Goal: Check status: Check status

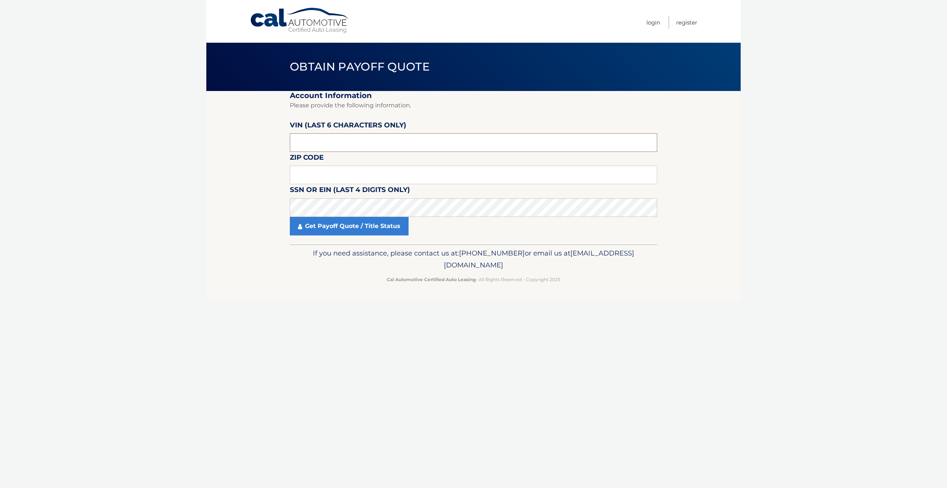
click at [329, 137] on input "text" at bounding box center [473, 142] width 367 height 19
click at [310, 146] on input "text" at bounding box center [473, 142] width 367 height 19
type input "P37650"
click at [327, 178] on input "text" at bounding box center [473, 175] width 367 height 19
type input "14075"
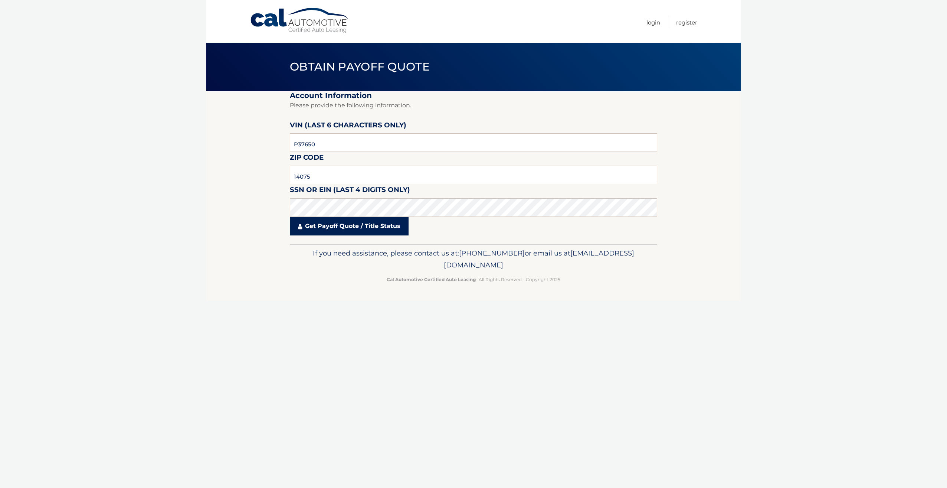
click at [344, 227] on link "Get Payoff Quote / Title Status" at bounding box center [349, 226] width 119 height 19
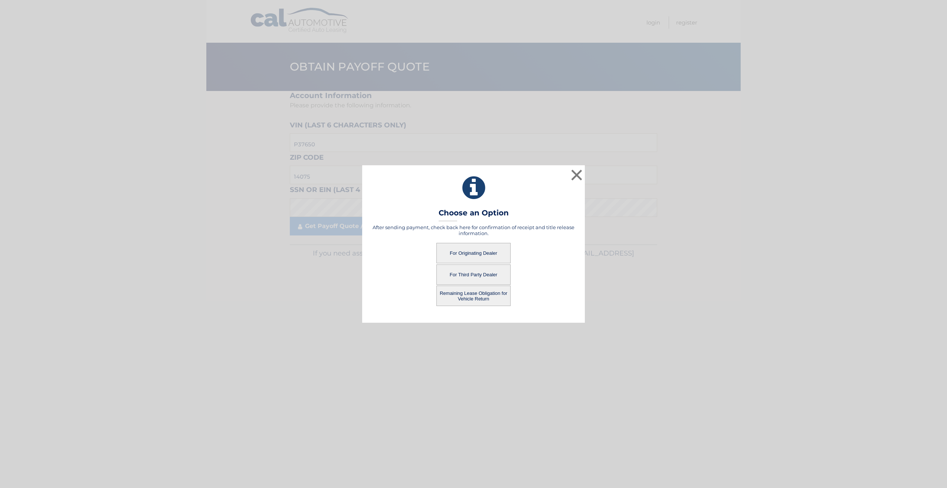
click at [469, 295] on button "Remaining Lease Obligation for Vehicle Return" at bounding box center [473, 295] width 74 height 20
click at [468, 295] on button "Remaining Lease Obligation for Vehicle Return" at bounding box center [473, 295] width 74 height 20
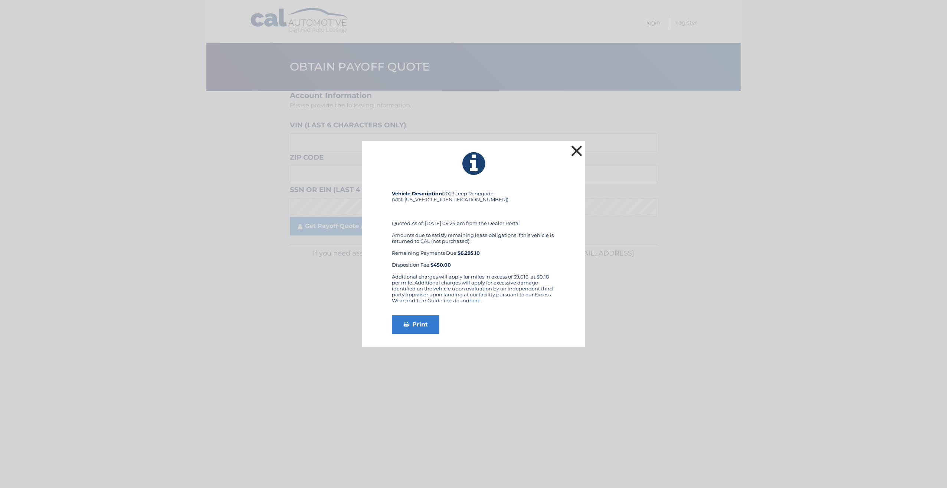
click at [574, 148] on button "×" at bounding box center [576, 150] width 15 height 15
